Goal: Task Accomplishment & Management: Manage account settings

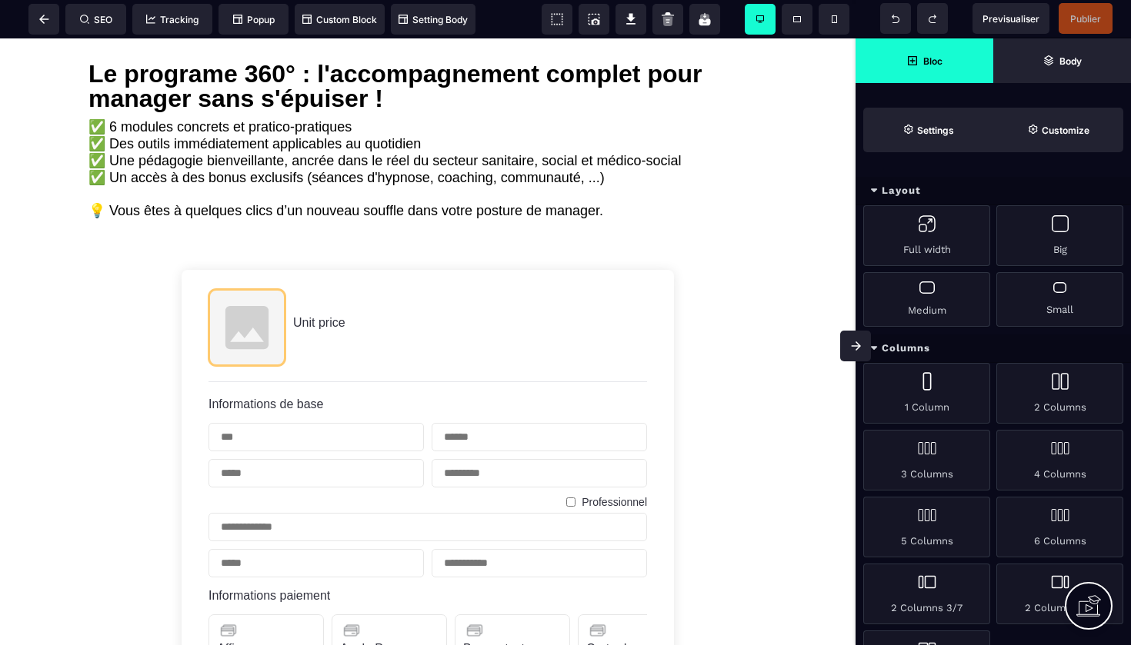
scroll to position [442, 0]
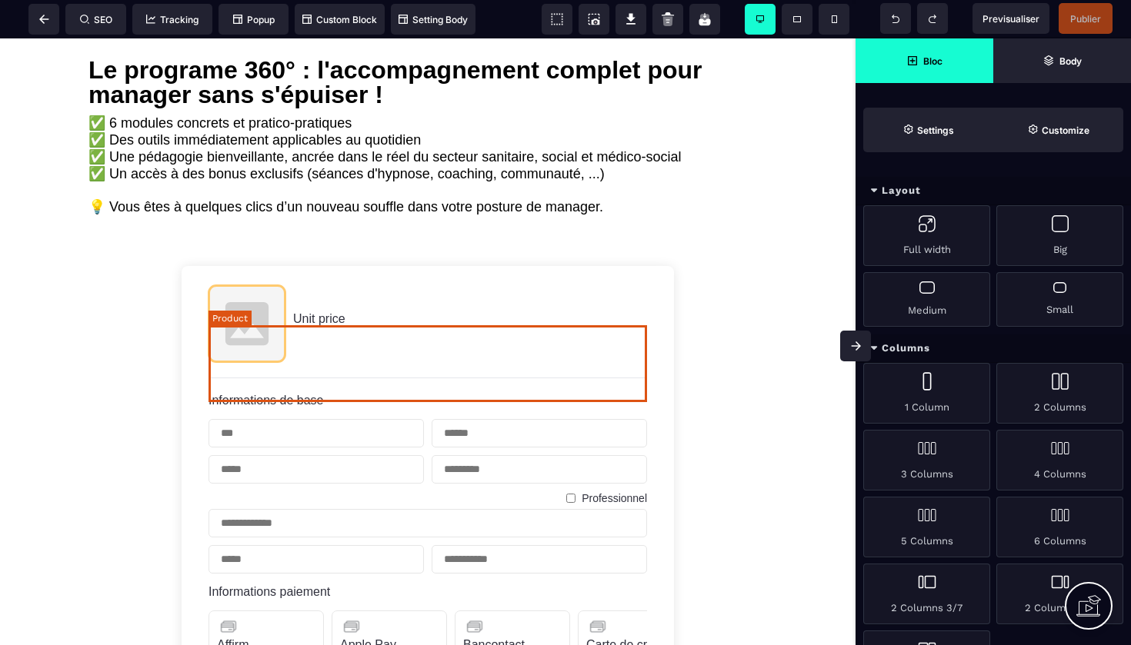
click at [255, 342] on img at bounding box center [246, 323] width 77 height 77
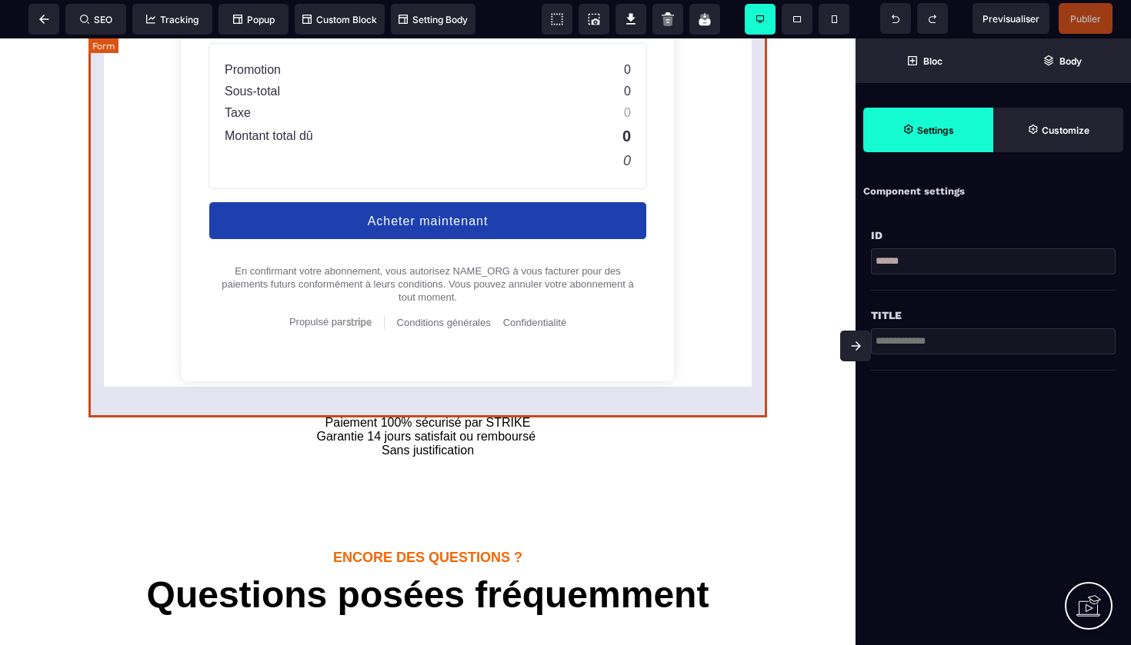
scroll to position [1270, 0]
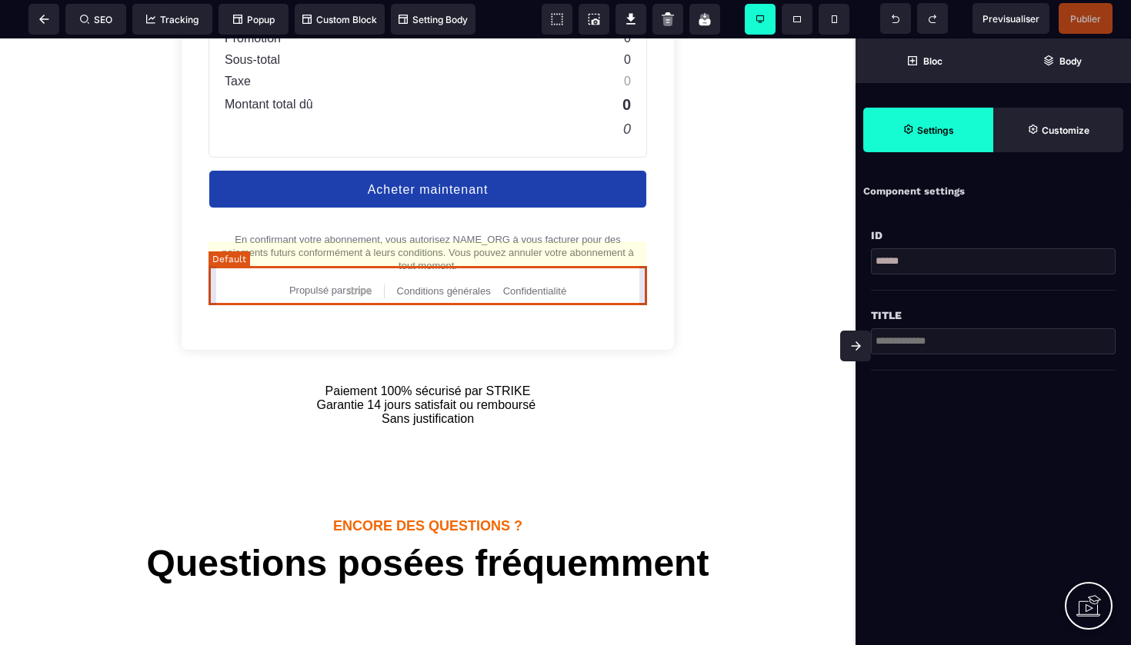
click at [472, 266] on div "En confirmant votre abonnement, vous autorisez NAME_ORG à vous facturer pour de…" at bounding box center [427, 252] width 438 height 39
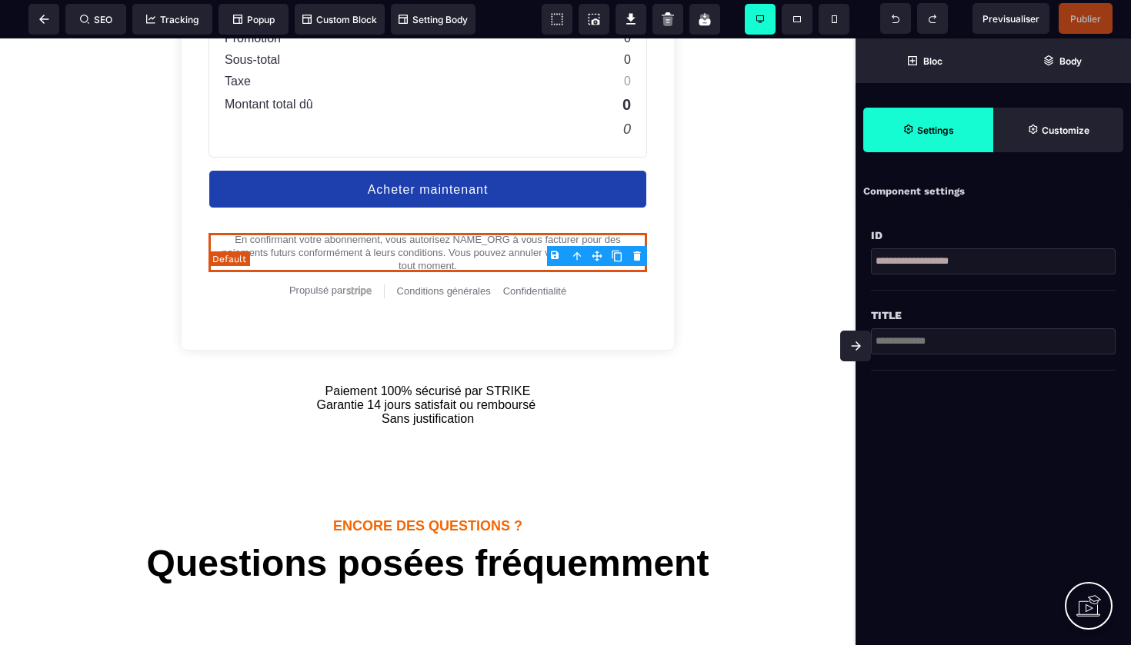
click at [510, 272] on div "En confirmant votre abonnement, vous autorisez NAME_ORG à vous facturer pour de…" at bounding box center [427, 252] width 438 height 39
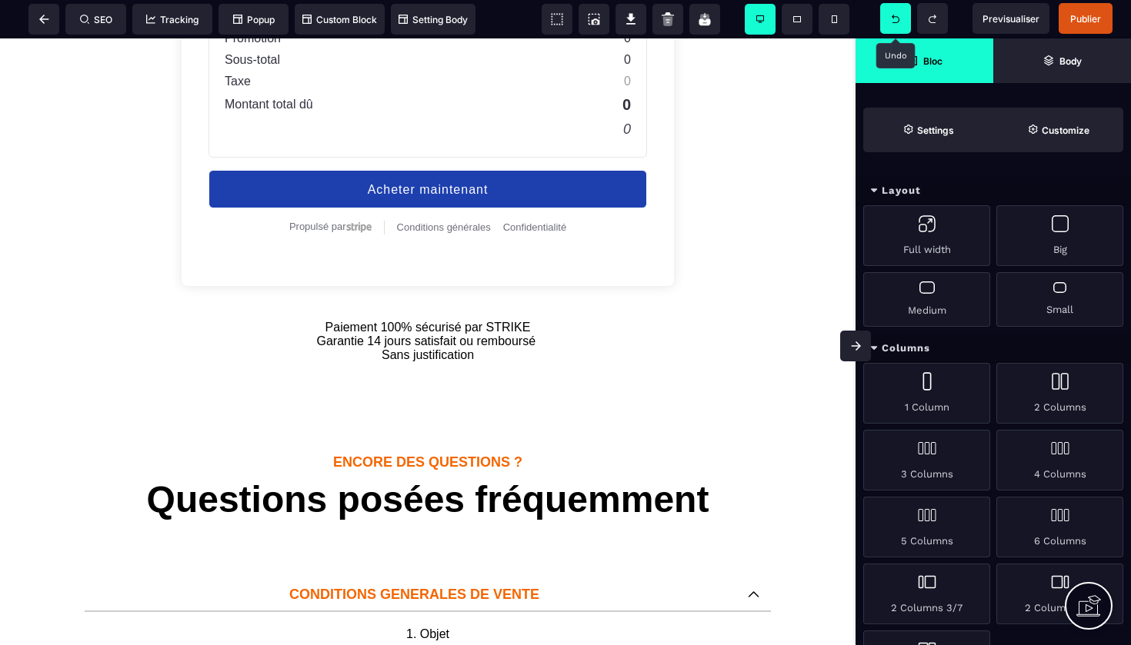
click at [895, 16] on icon at bounding box center [896, 19] width 8 height 8
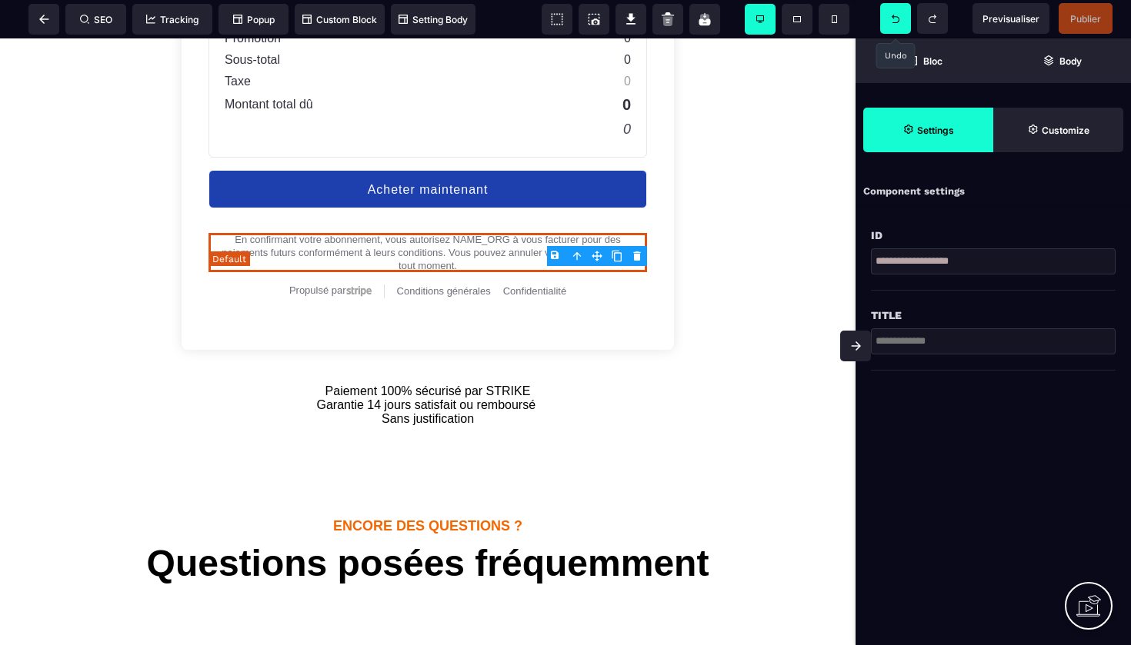
click at [497, 272] on div "En confirmant votre abonnement, vous autorisez NAME_ORG à vous facturer pour de…" at bounding box center [427, 252] width 438 height 39
click at [475, 272] on div "En confirmant votre abonnement, vous autorisez NAME_ORG à vous facturer pour de…" at bounding box center [427, 252] width 438 height 39
click at [511, 272] on div "En confirmant votre abonnement, vous autorisez NAME_ORG à vous facturer pour de…" at bounding box center [427, 252] width 438 height 39
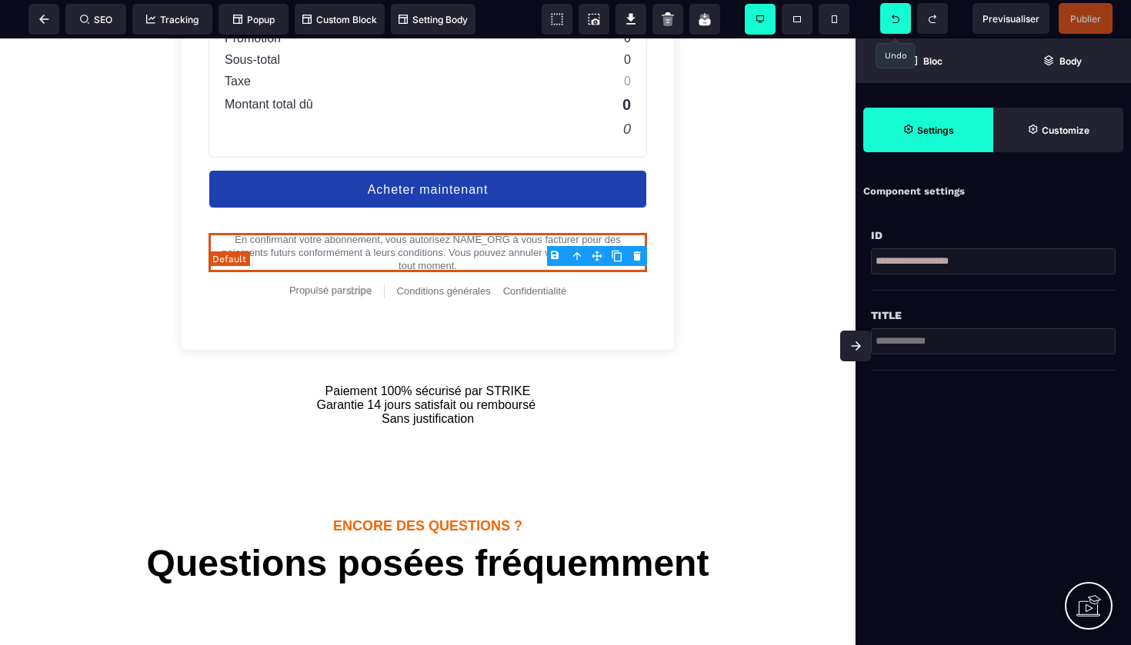
click at [511, 272] on div "En confirmant votre abonnement, vous autorisez NAME_ORG à vous facturer pour de…" at bounding box center [427, 252] width 438 height 39
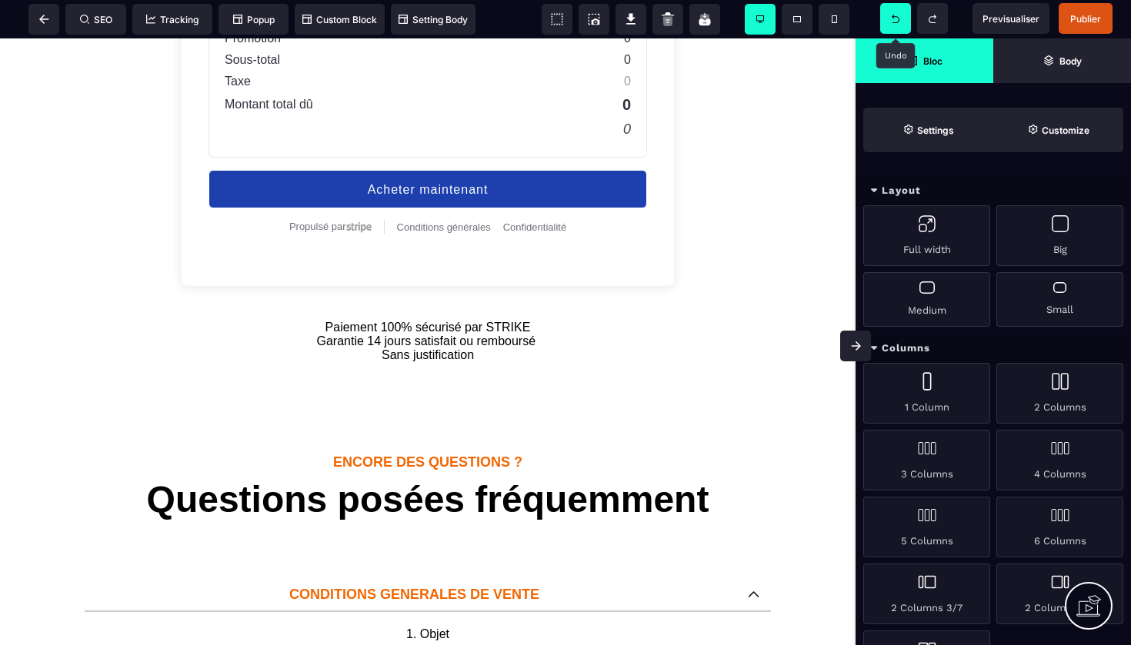
click at [895, 18] on icon at bounding box center [896, 19] width 8 height 8
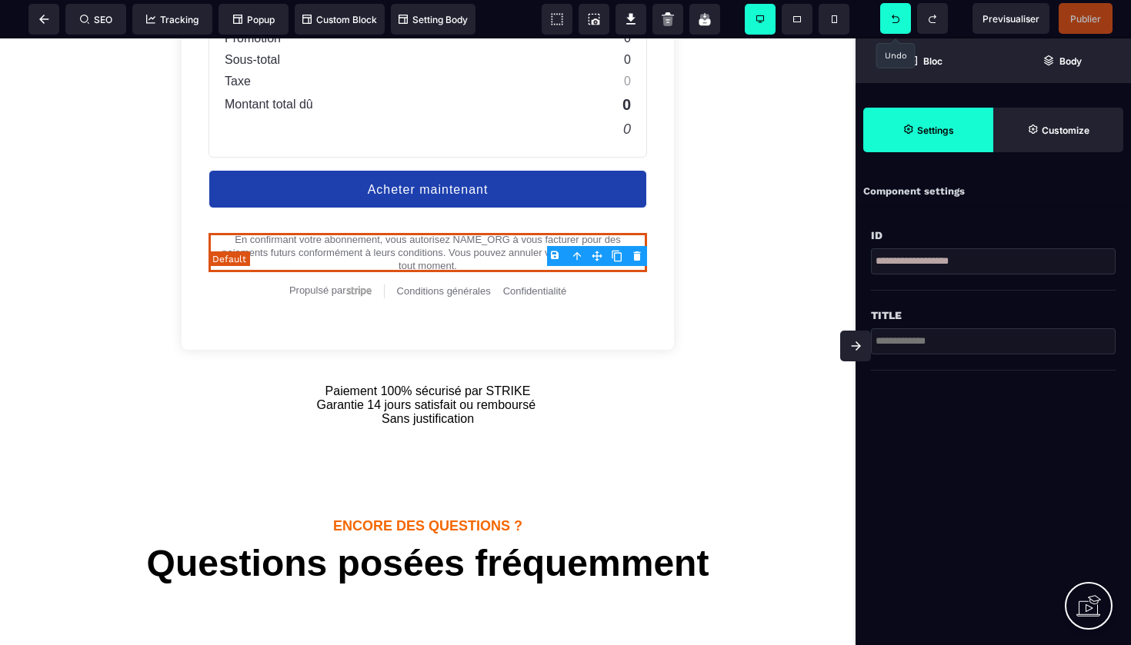
click at [473, 270] on div "En confirmant votre abonnement, vous autorisez NAME_ORG à vous facturer pour de…" at bounding box center [427, 252] width 438 height 39
click at [473, 269] on div "En confirmant votre abonnement, vous autorisez NAME_ORG à vous facturer pour de…" at bounding box center [427, 252] width 438 height 39
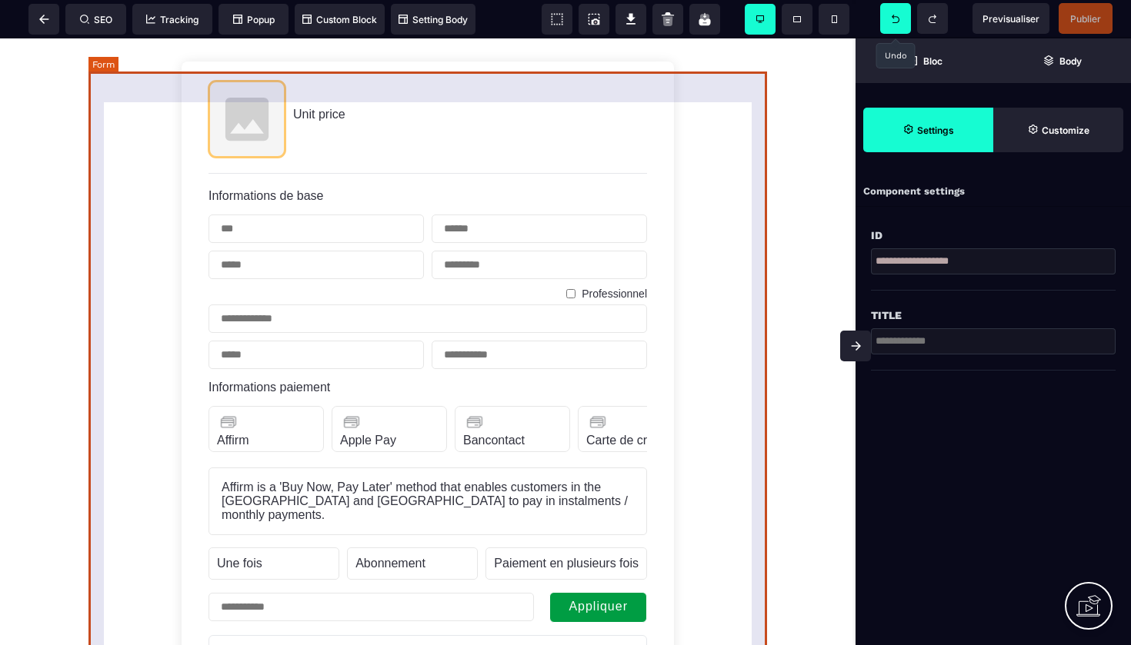
scroll to position [647, 0]
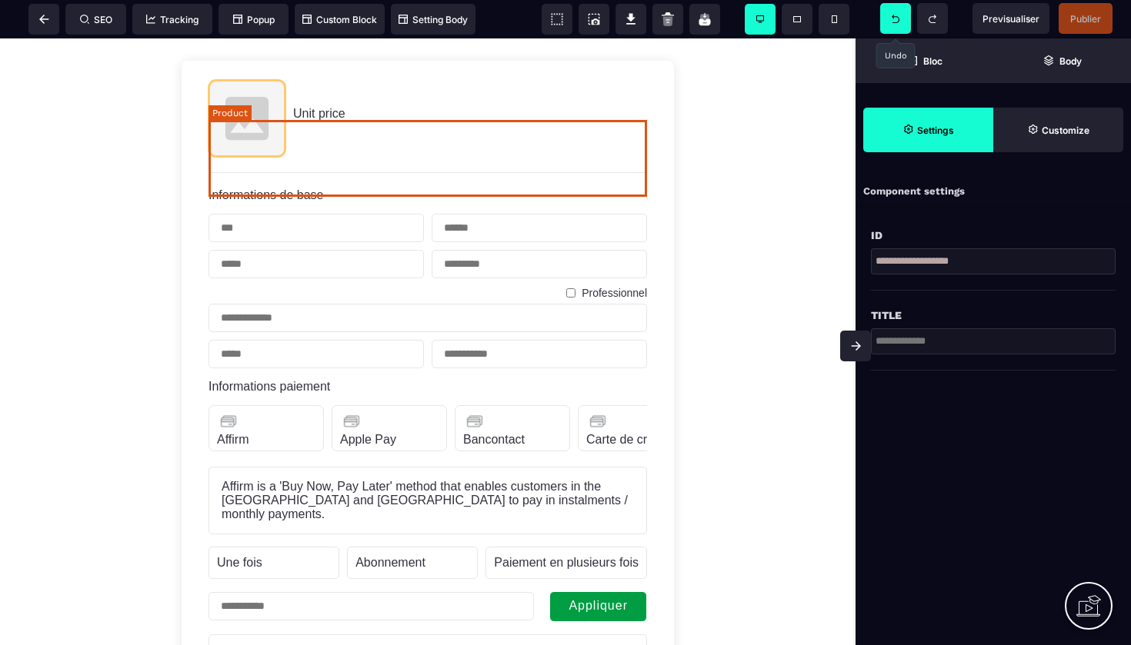
click at [248, 157] on img at bounding box center [246, 118] width 77 height 77
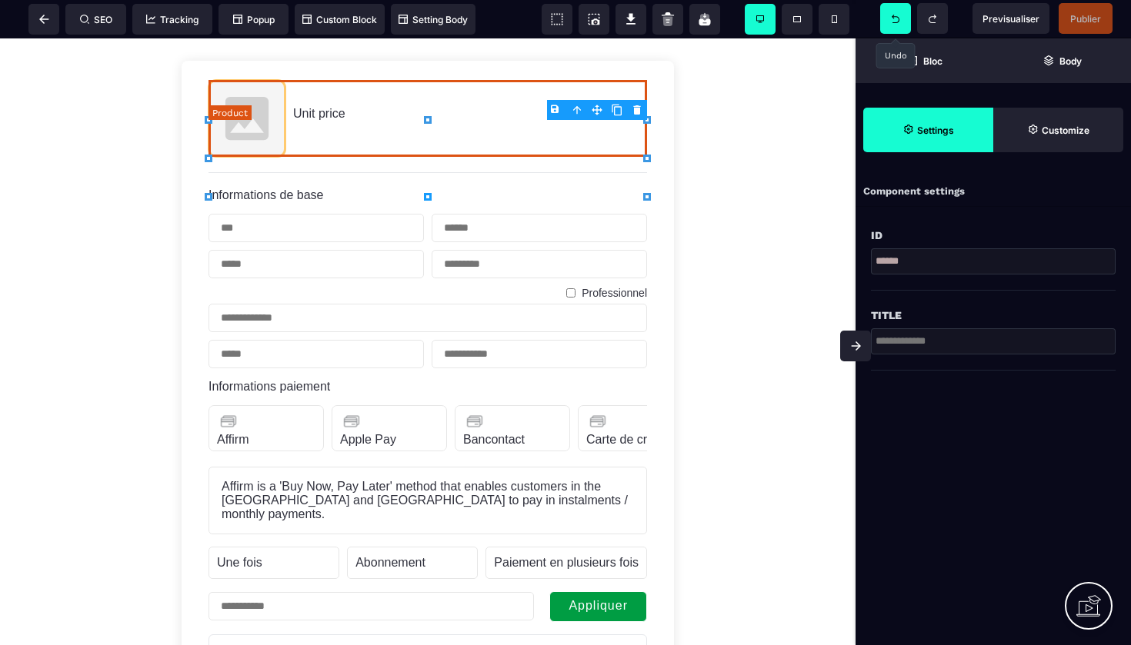
click at [248, 157] on img at bounding box center [246, 118] width 77 height 77
click at [890, 257] on input "******" at bounding box center [993, 261] width 245 height 26
click at [53, 9] on span at bounding box center [43, 19] width 31 height 31
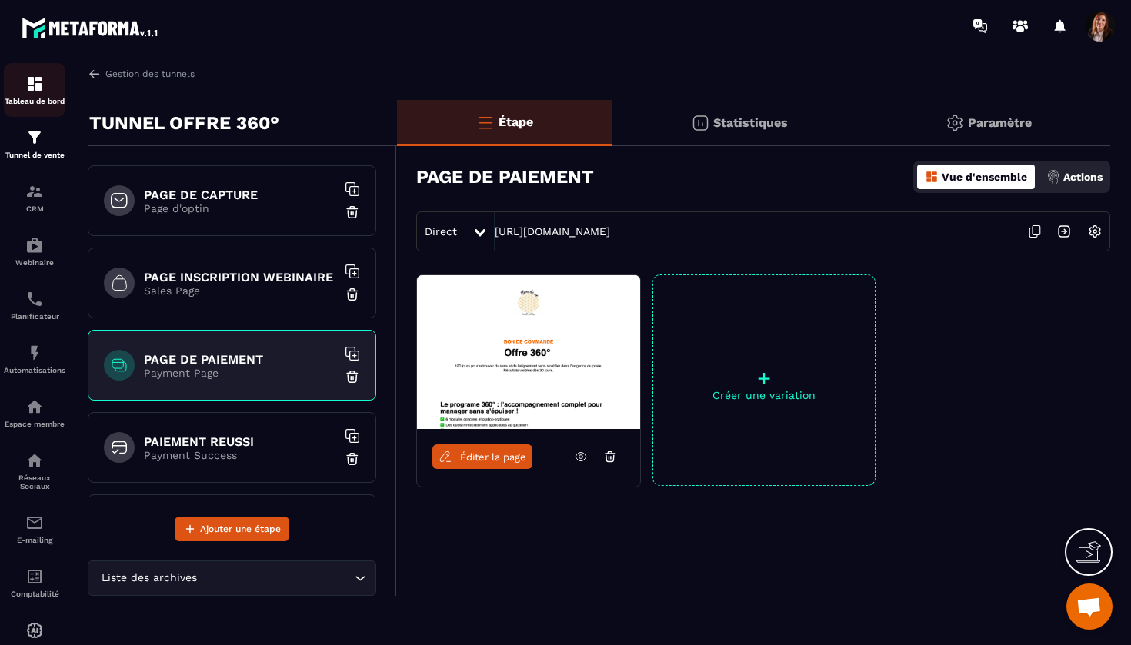
click at [40, 80] on img at bounding box center [34, 84] width 18 height 18
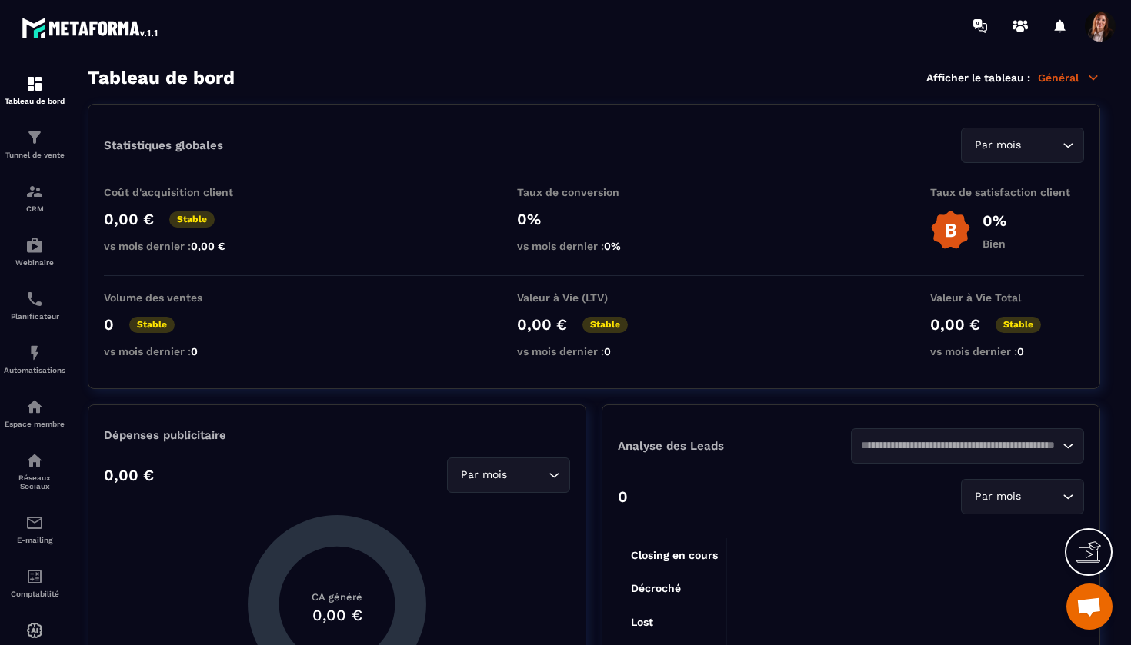
click at [1099, 28] on span at bounding box center [1100, 26] width 31 height 31
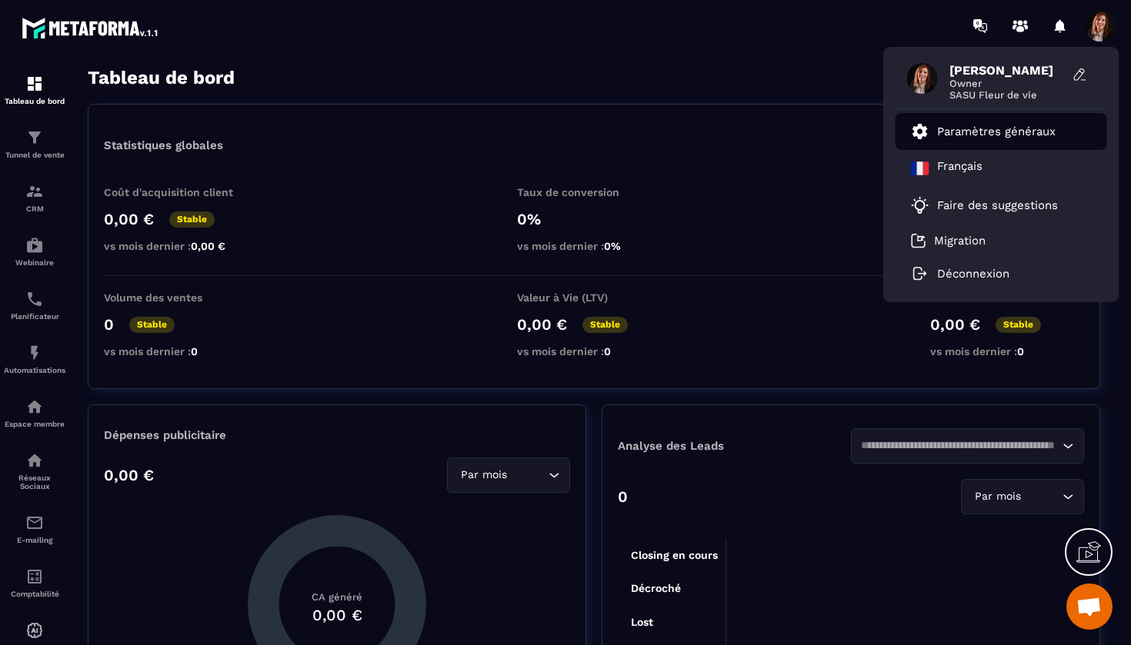
click at [974, 125] on p "Paramètres généraux" at bounding box center [996, 132] width 118 height 14
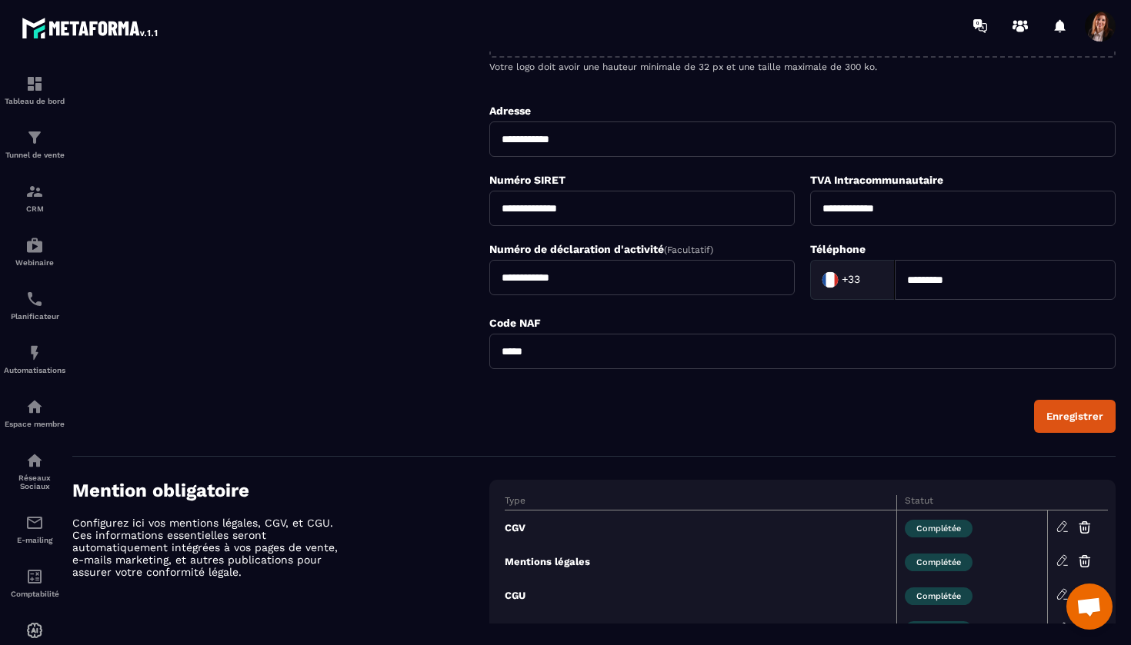
scroll to position [362, 0]
click at [1082, 420] on button "Enregistrer" at bounding box center [1075, 415] width 82 height 33
